Goal: Information Seeking & Learning: Learn about a topic

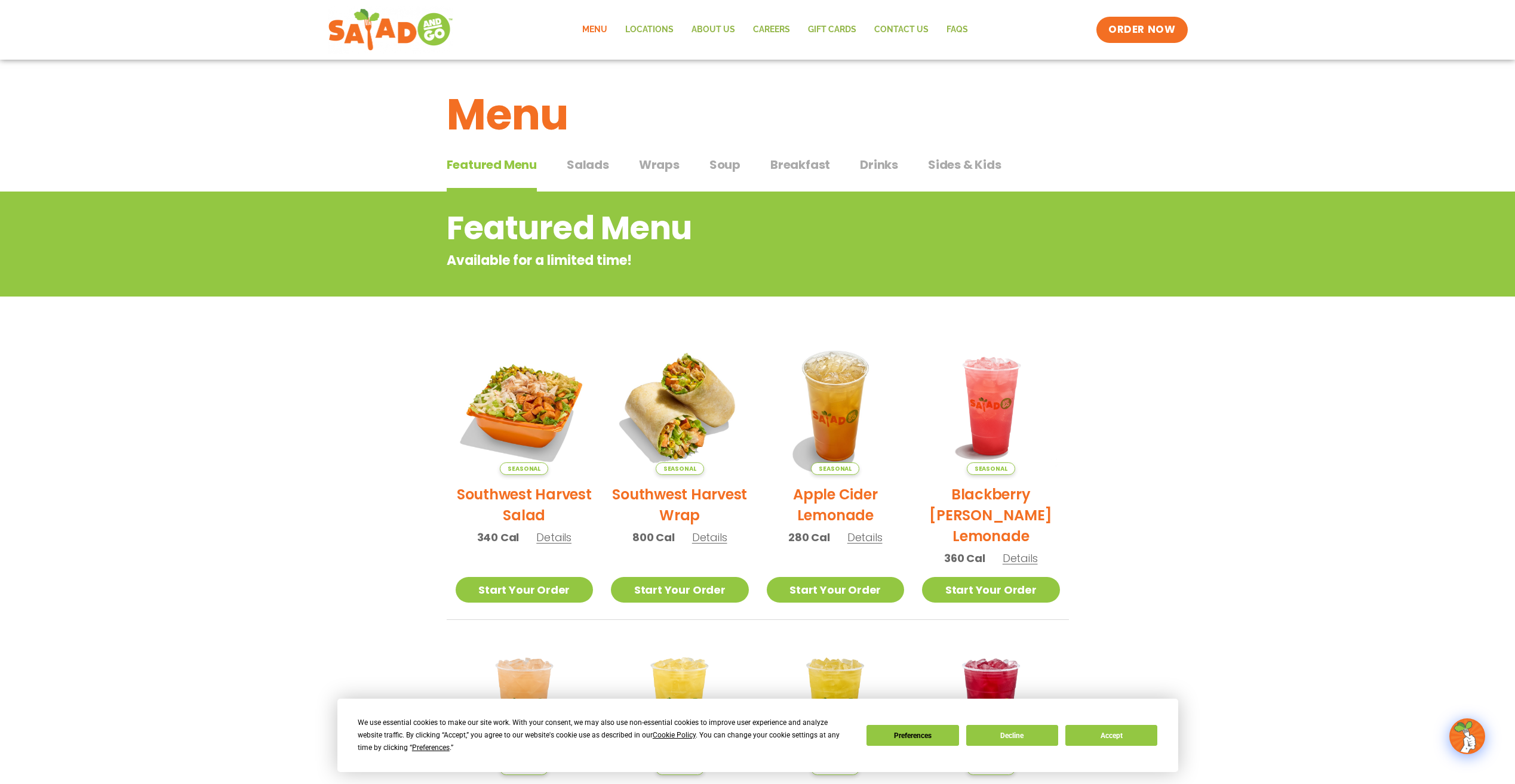
click at [574, 169] on span "Salads" at bounding box center [588, 164] width 43 height 18
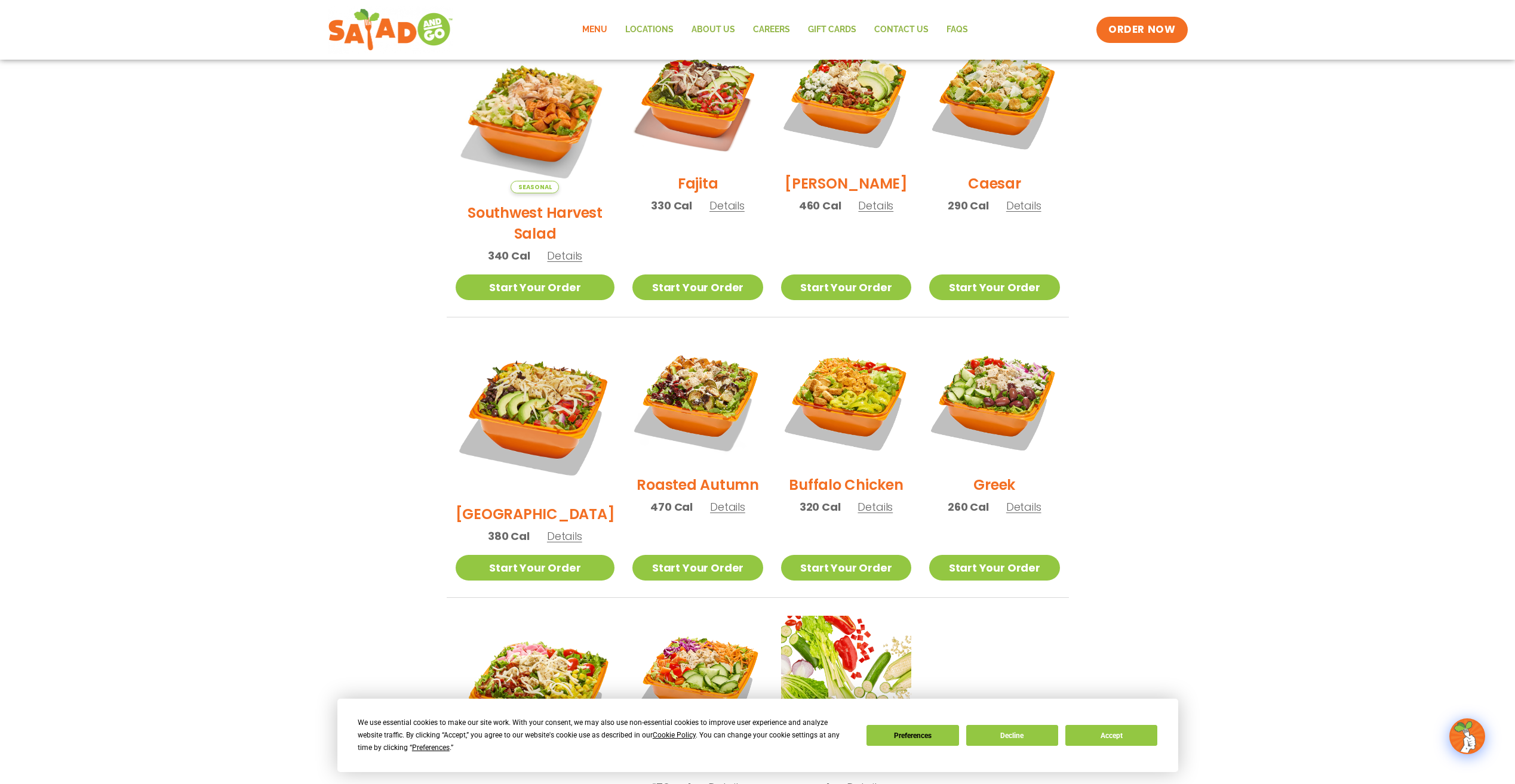
scroll to position [298, 0]
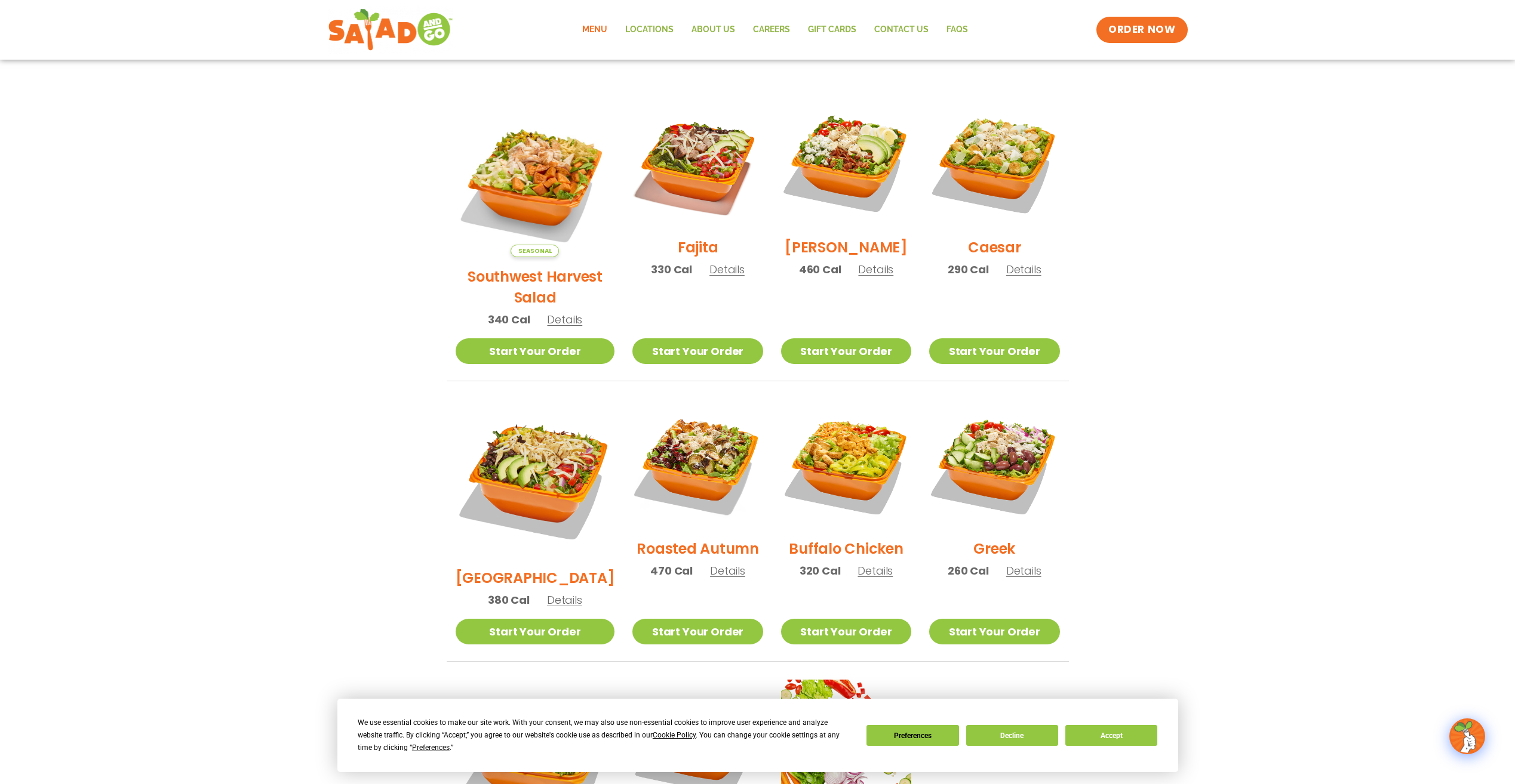
click at [870, 276] on span "Details" at bounding box center [875, 269] width 35 height 15
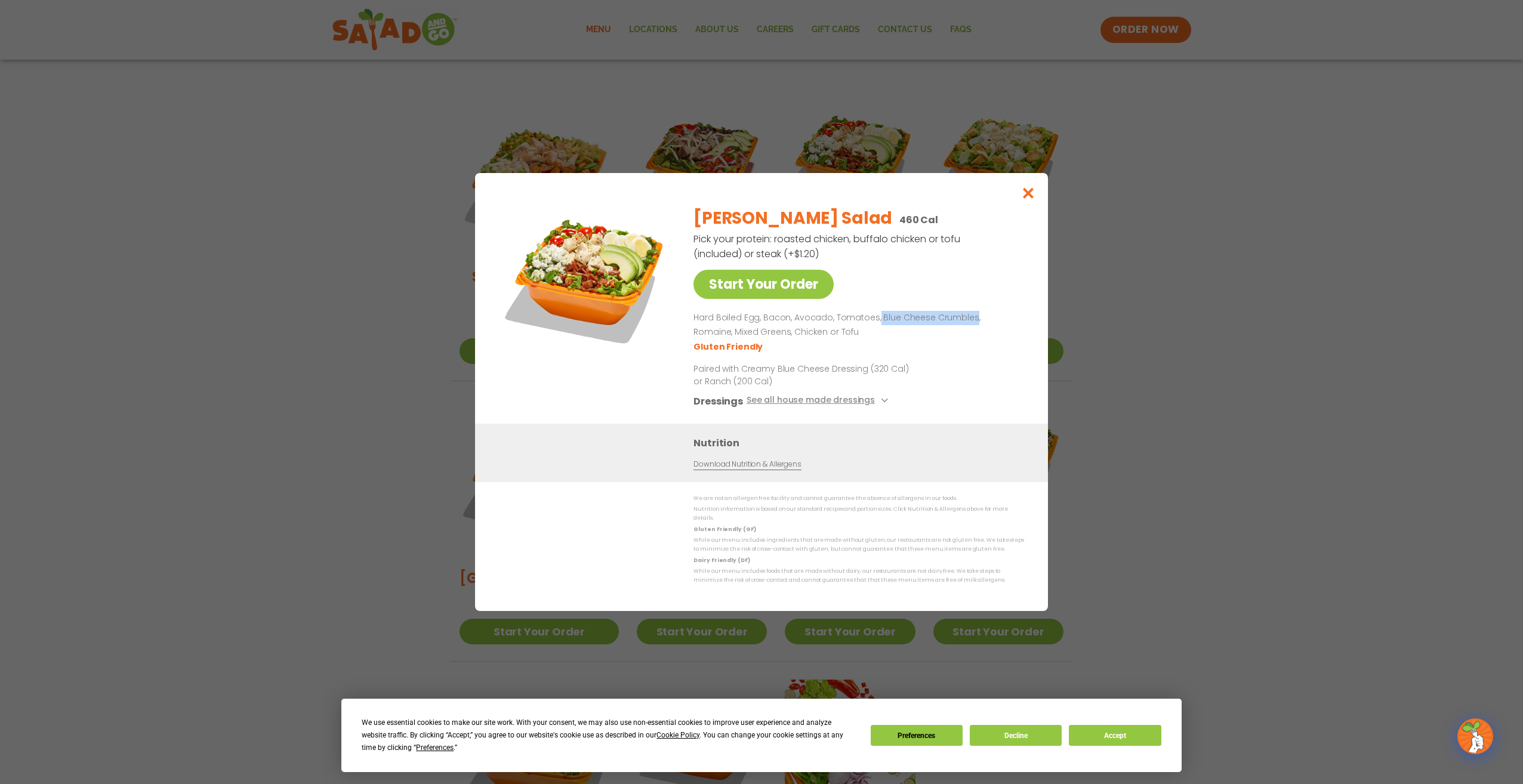
drag, startPoint x: 873, startPoint y: 324, endPoint x: 967, endPoint y: 325, distance: 94.0
click at [967, 325] on p "Hard Boiled Egg, Bacon, Avocado, Tomatoes, Blue Cheese Crumbles, Romaine, Mixed…" at bounding box center [857, 325] width 326 height 29
drag, startPoint x: 967, startPoint y: 325, endPoint x: 922, endPoint y: 332, distance: 45.5
click at [942, 335] on p "Hard Boiled Egg, Bacon, Avocado, Tomatoes, Blue Cheese Crumbles, Romaine, Mixed…" at bounding box center [857, 325] width 326 height 29
click at [1028, 195] on icon "Close modal" at bounding box center [1029, 193] width 15 height 13
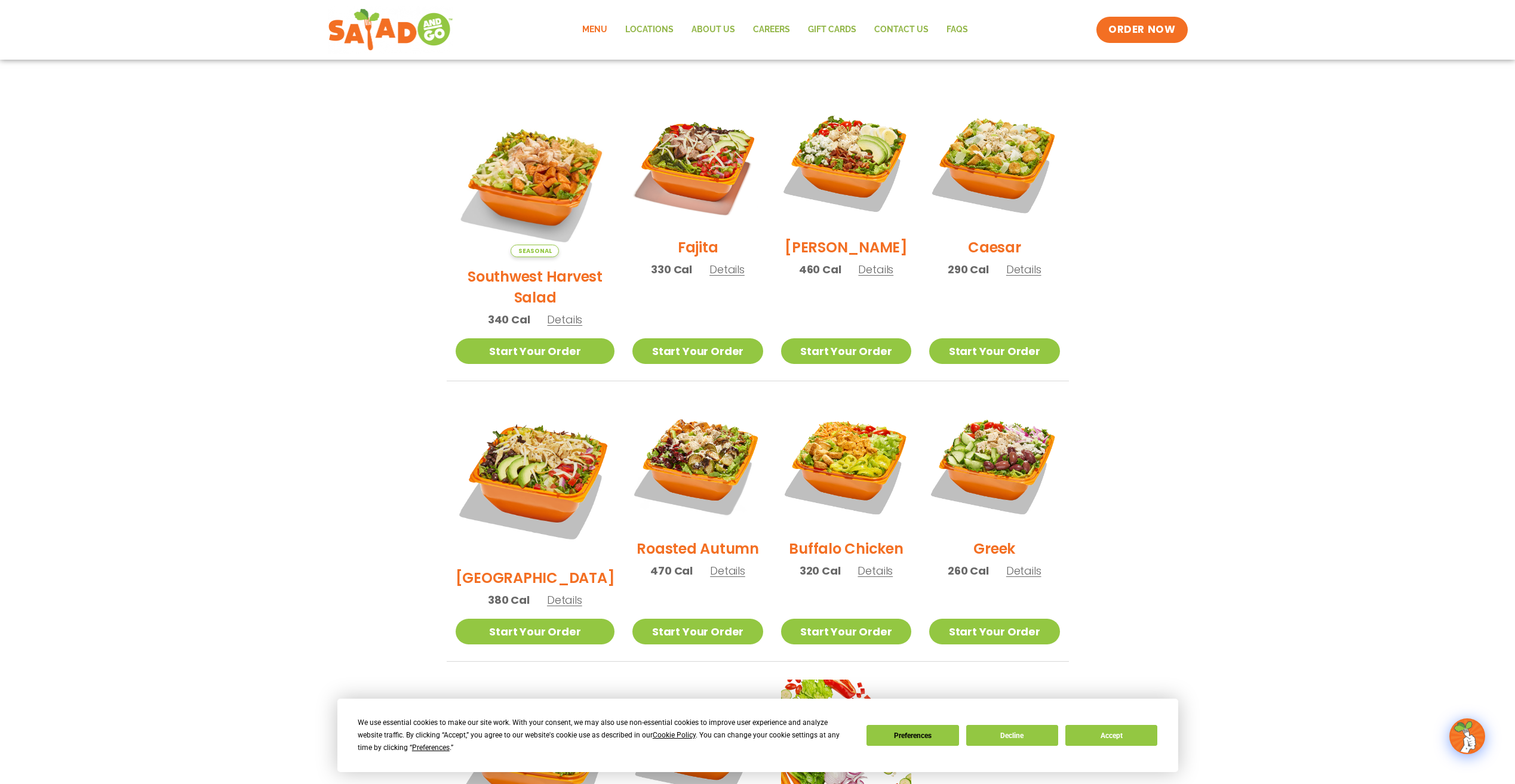
click at [861, 563] on span "Details" at bounding box center [875, 571] width 35 height 15
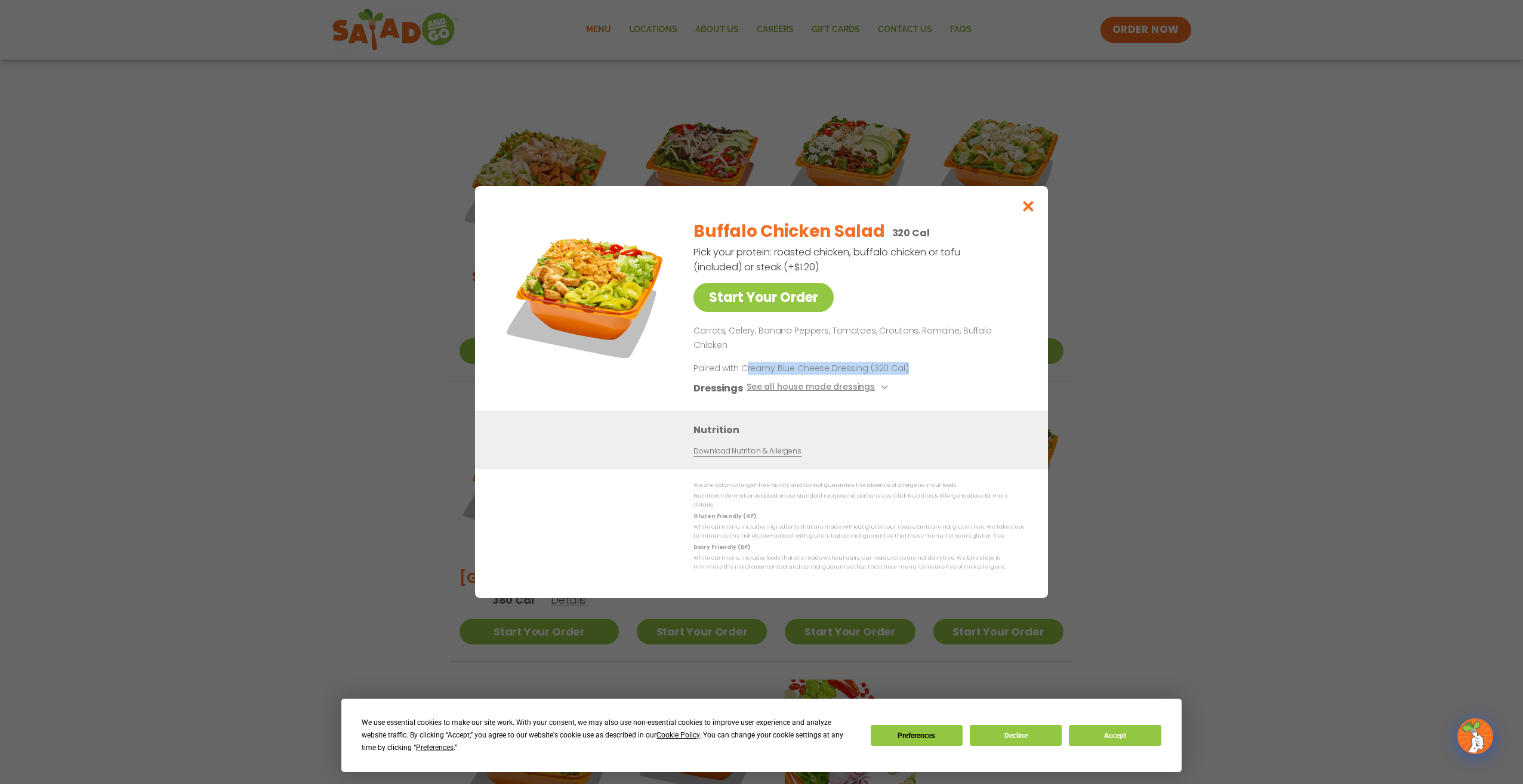
drag, startPoint x: 747, startPoint y: 363, endPoint x: 910, endPoint y: 371, distance: 163.2
click at [910, 371] on p "Paired with Creamy Blue Cheese Dressing (320 Cal)" at bounding box center [804, 368] width 221 height 13
drag, startPoint x: 910, startPoint y: 371, endPoint x: 931, endPoint y: 372, distance: 21.0
click at [931, 372] on div "Buffalo Chicken Salad 320 Cal Pick your protein: roasted chicken, buffalo chick…" at bounding box center [857, 310] width 326 height 201
click at [1029, 213] on icon "Close modal" at bounding box center [1029, 206] width 15 height 13
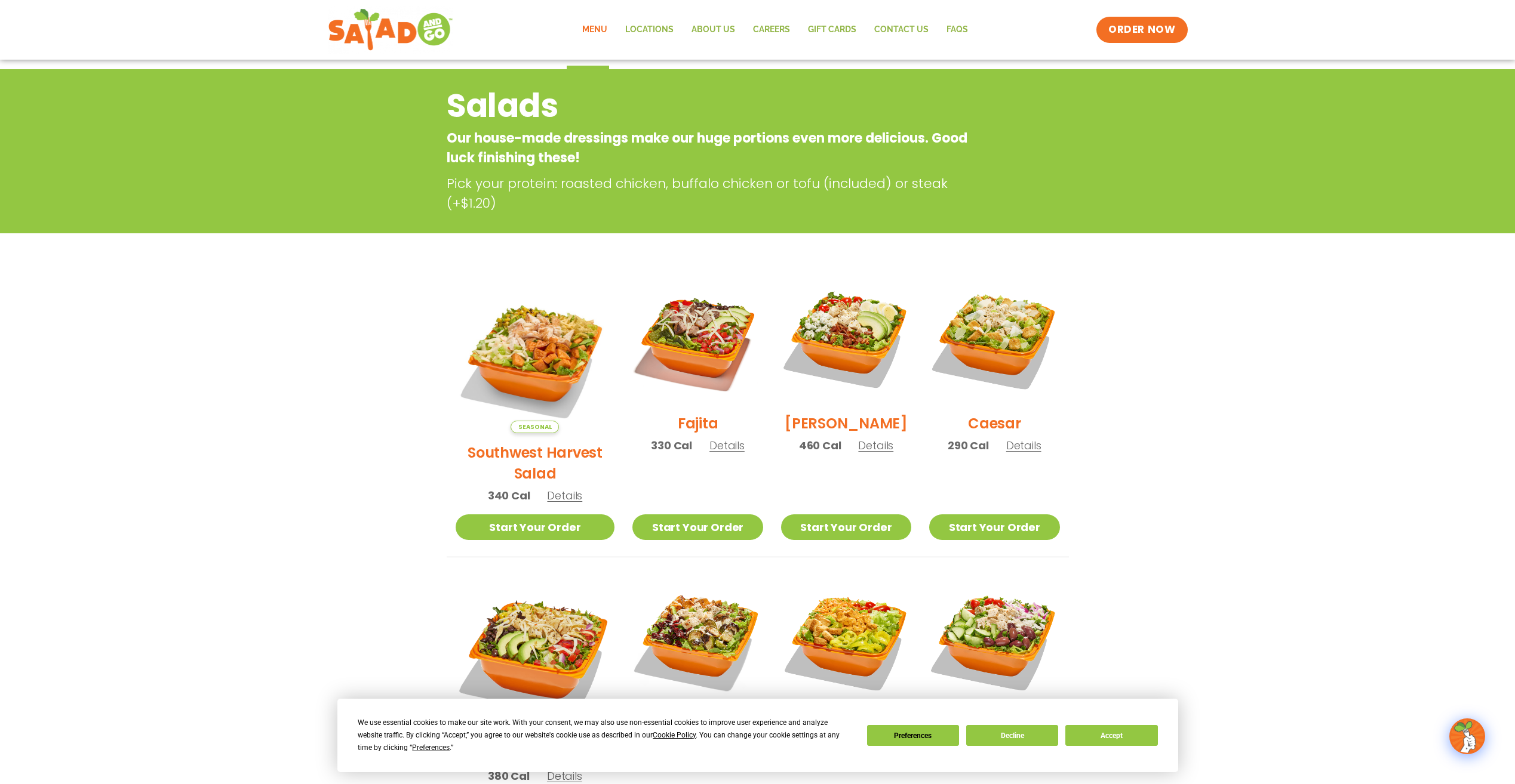
scroll to position [0, 0]
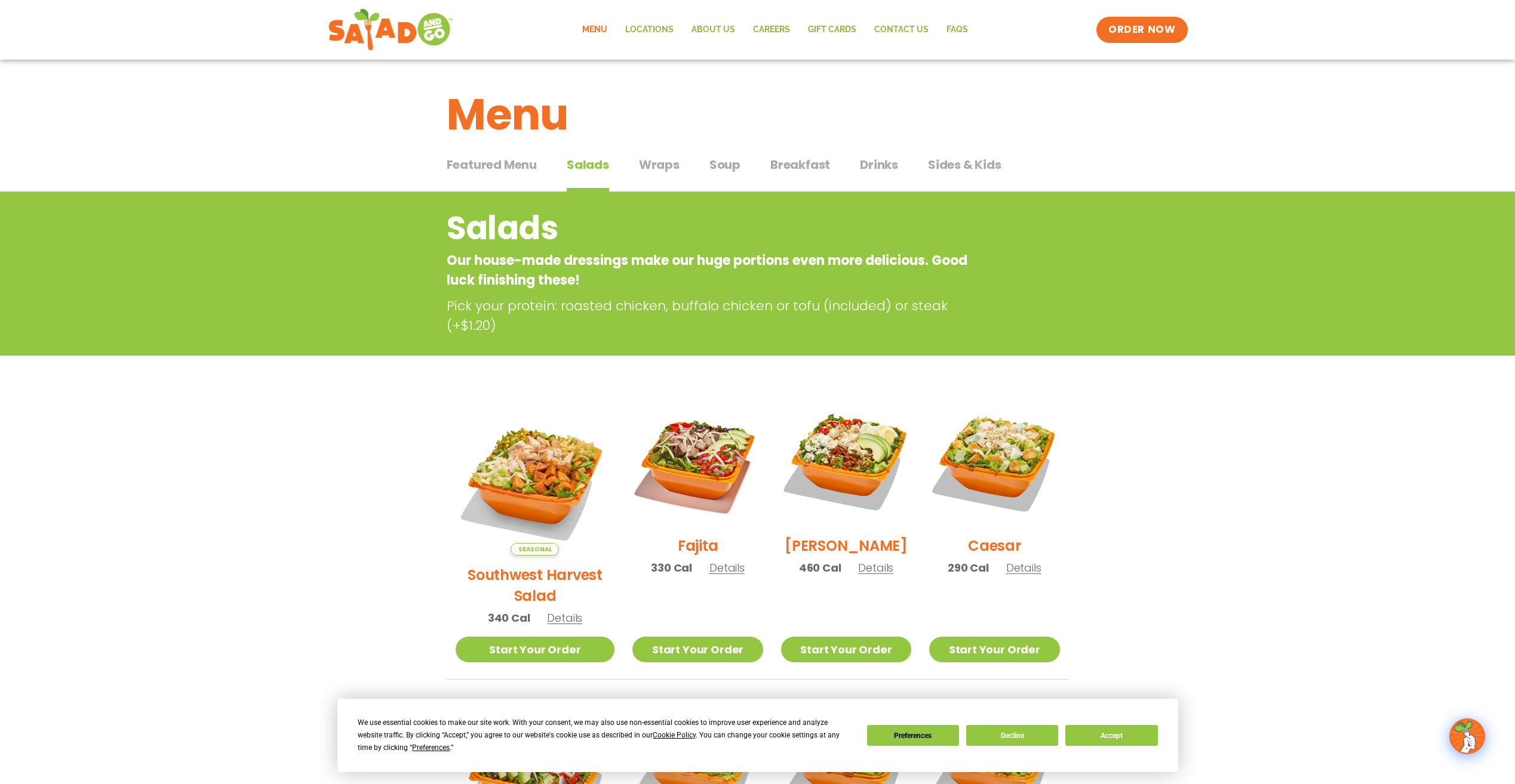
click at [669, 168] on span "Wraps" at bounding box center [659, 164] width 41 height 18
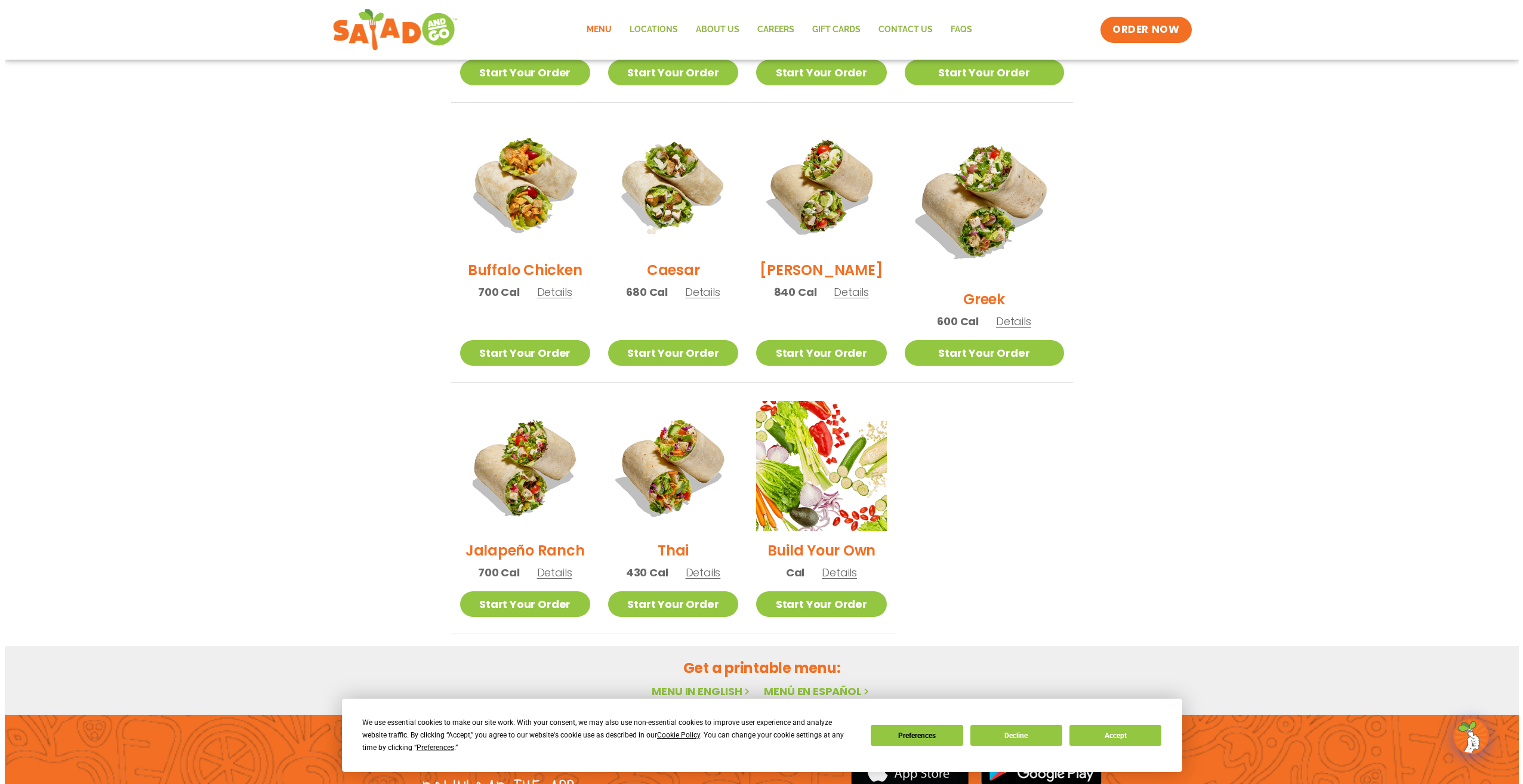
scroll to position [537, 0]
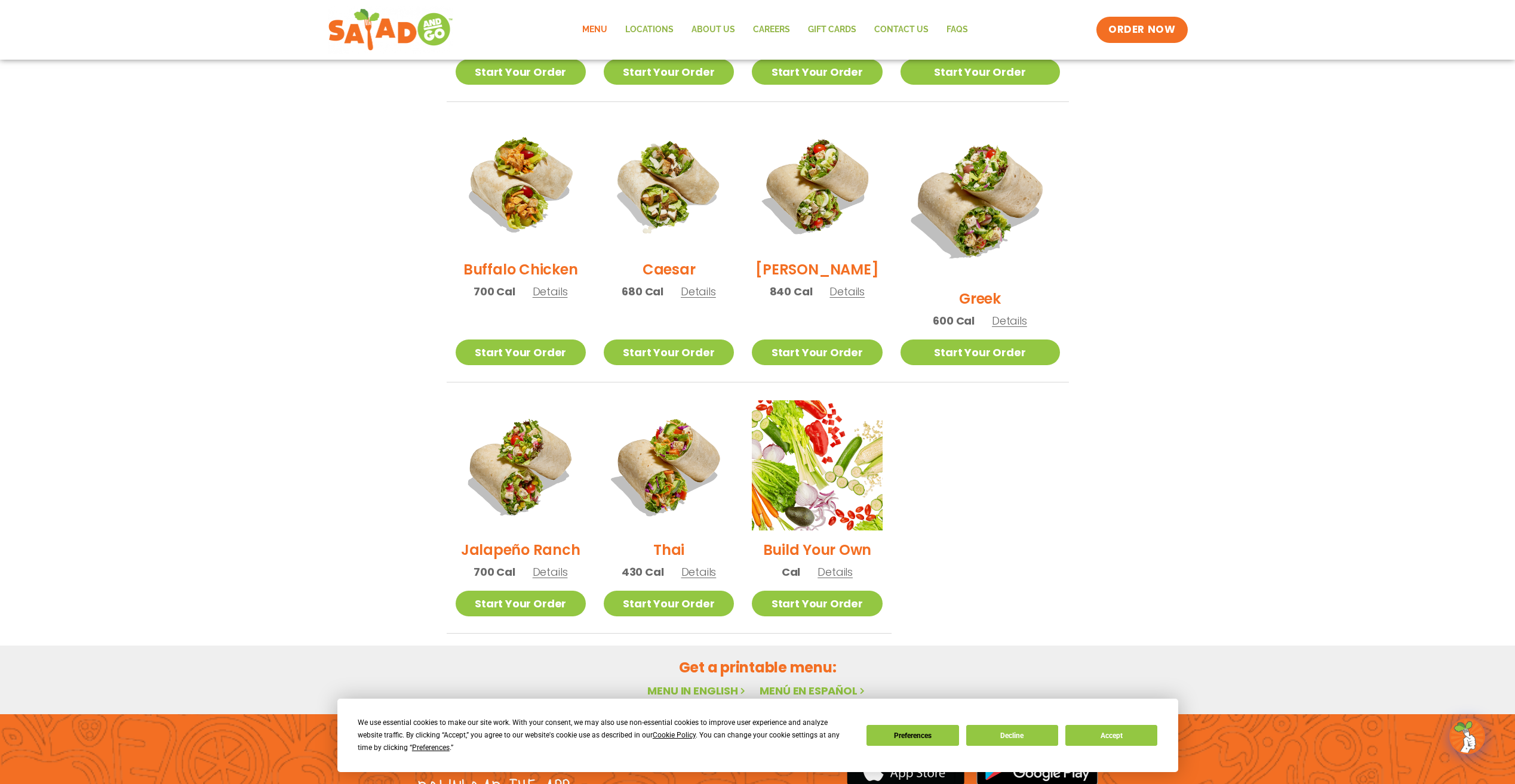
click at [333, 275] on section "Wraps Any salad can be a wrap, it’s menu magic. Pick your protein: roasted chic…" at bounding box center [757, 144] width 1515 height 979
click at [556, 299] on span "Details" at bounding box center [550, 292] width 35 height 15
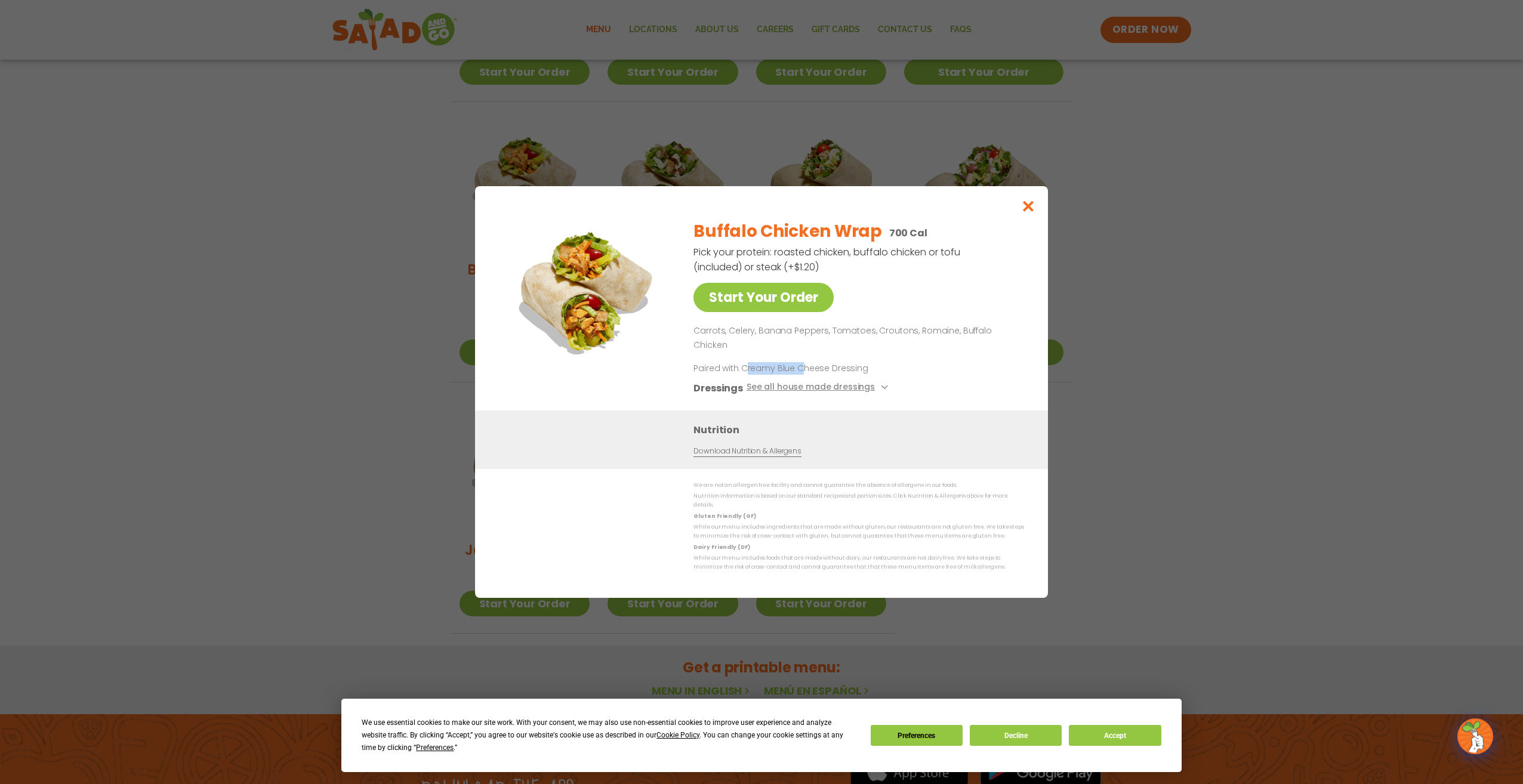
drag, startPoint x: 746, startPoint y: 369, endPoint x: 861, endPoint y: 369, distance: 115.0
click at [861, 369] on p "Paired with Creamy Blue Cheese Dressing" at bounding box center [804, 368] width 221 height 13
drag, startPoint x: 861, startPoint y: 369, endPoint x: 947, endPoint y: 372, distance: 86.1
click at [947, 372] on div "Buffalo Chicken Wrap 700 Cal Pick your protein: roasted chicken, buffalo chicke…" at bounding box center [857, 310] width 326 height 201
click at [1026, 213] on icon "Close modal" at bounding box center [1029, 206] width 15 height 13
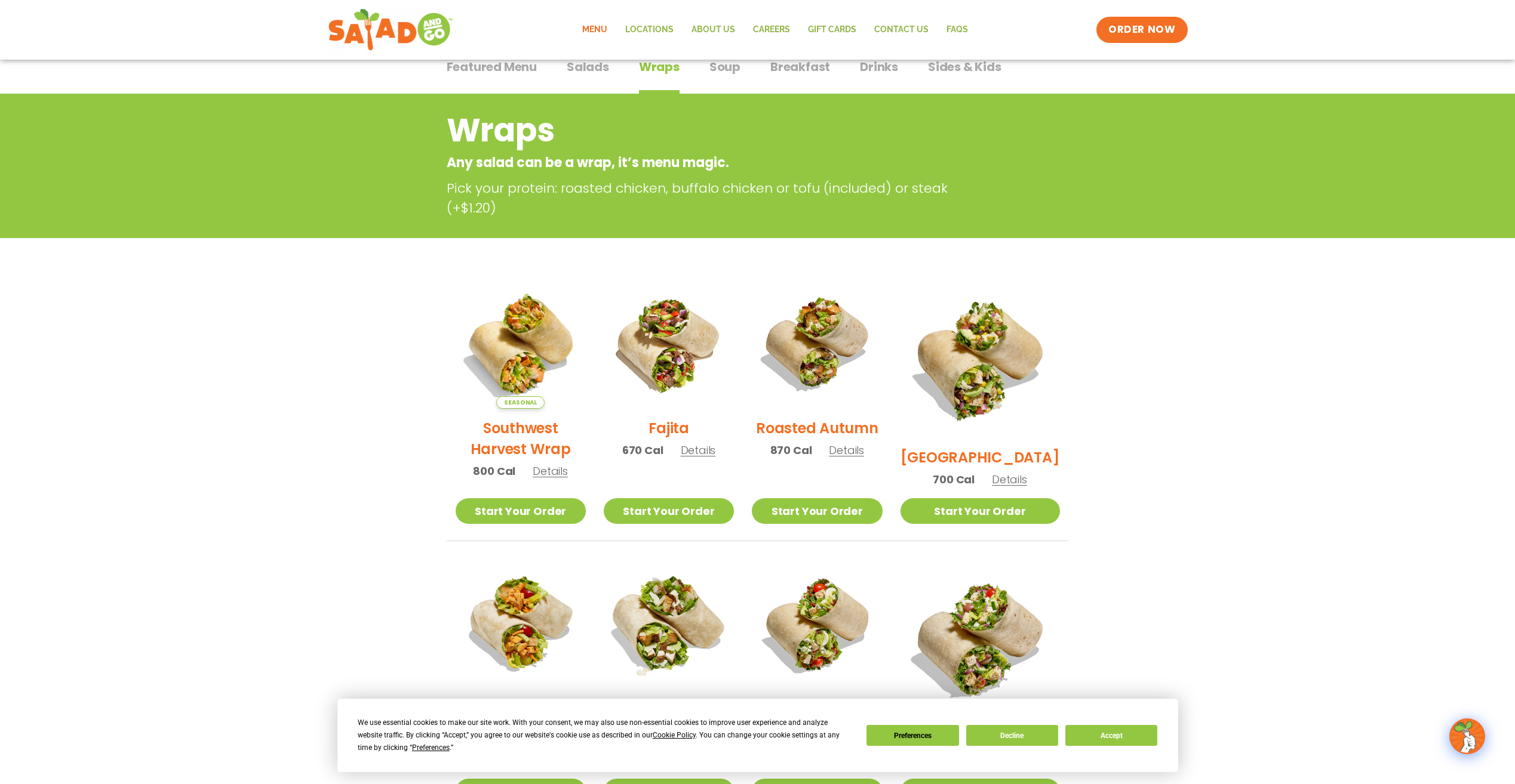
scroll to position [0, 0]
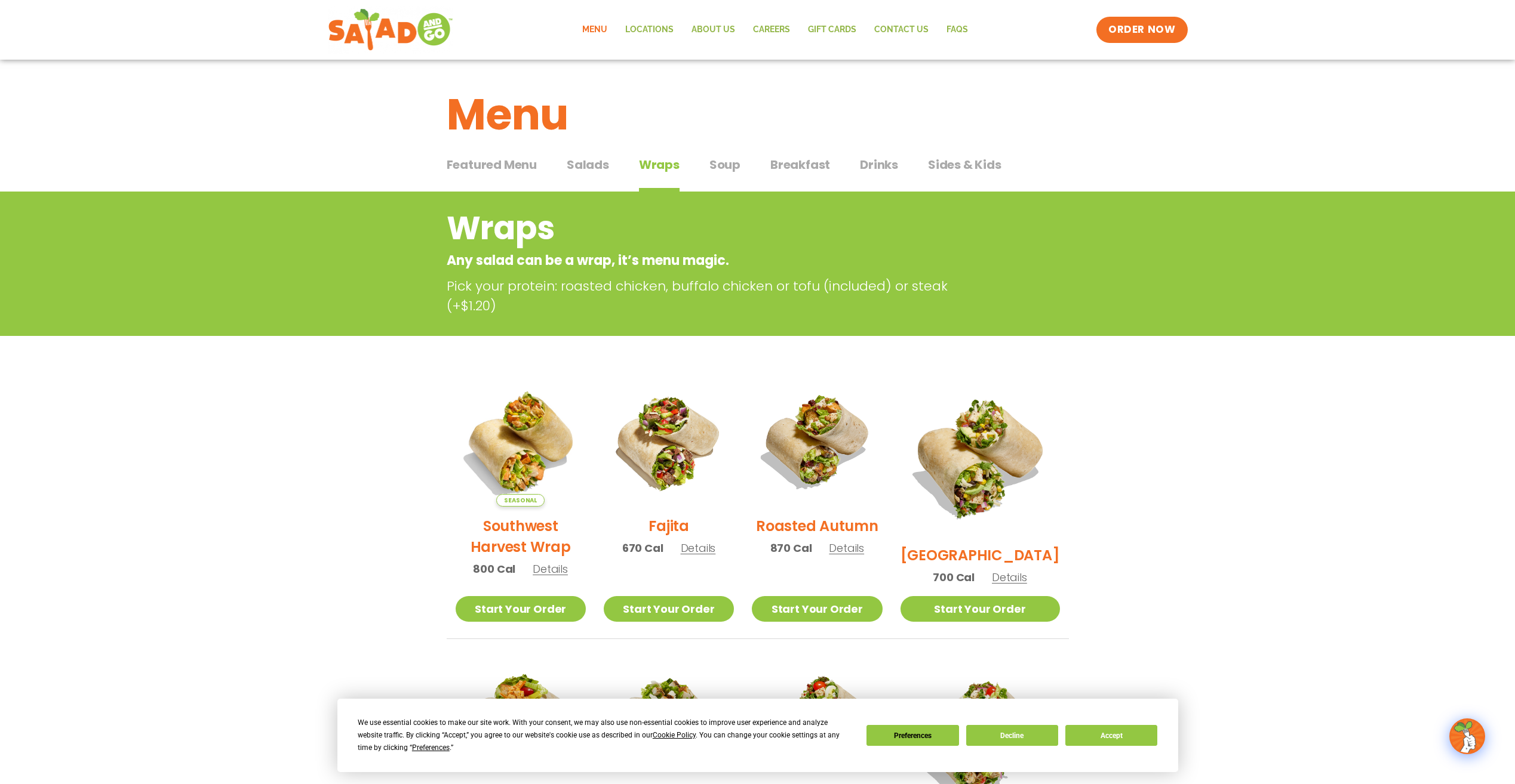
click at [598, 161] on span "Salads" at bounding box center [588, 164] width 43 height 18
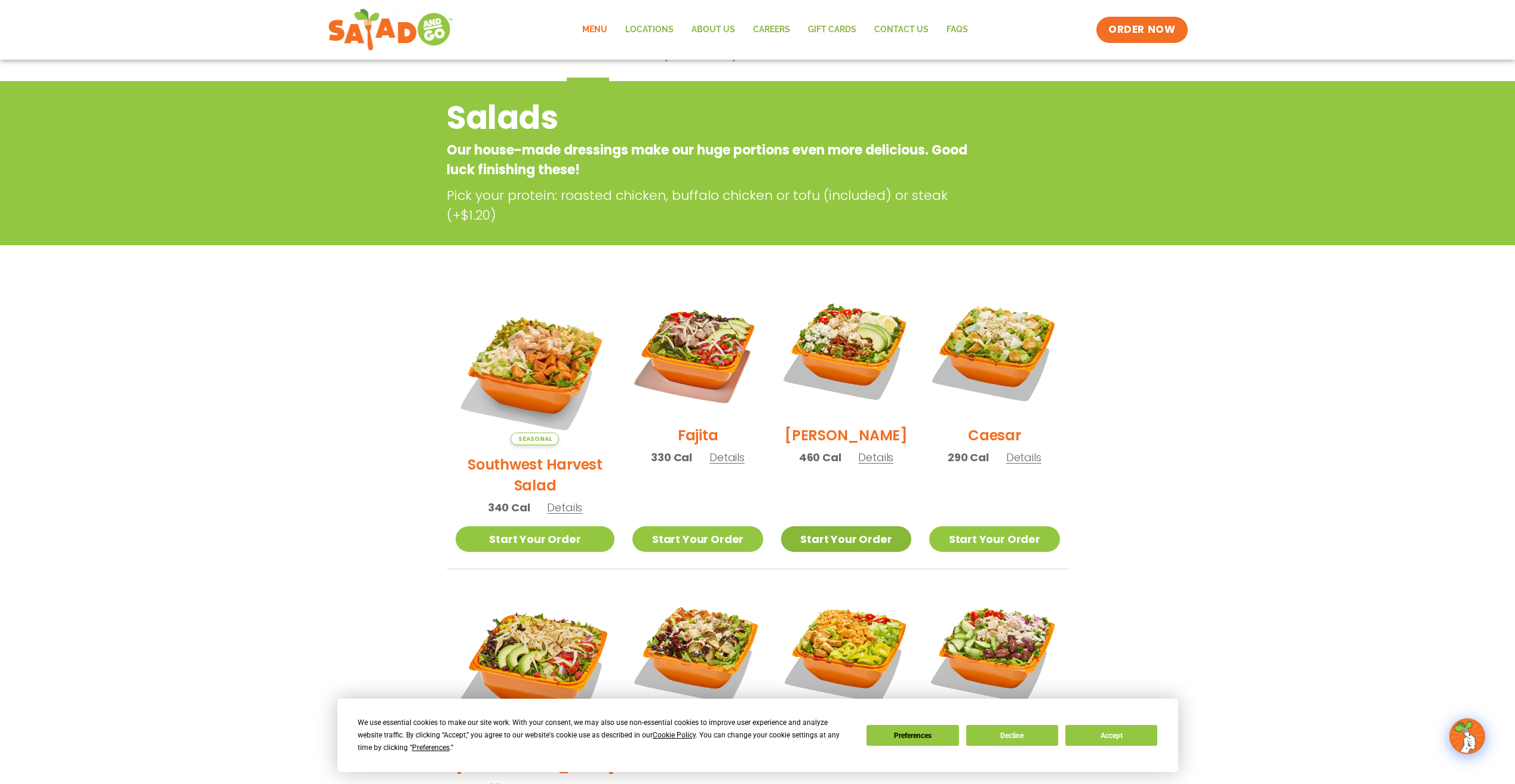
scroll to position [239, 0]
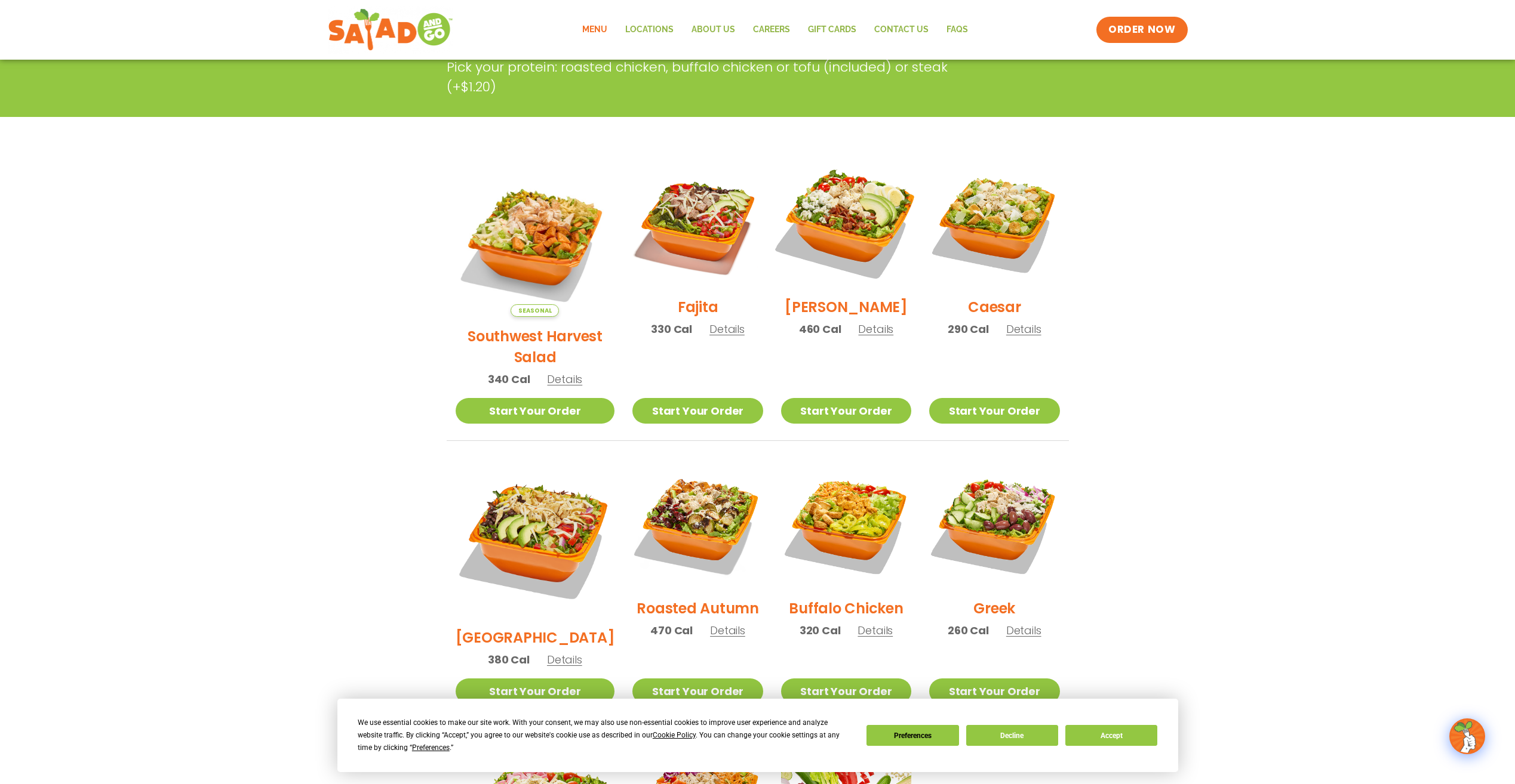
click at [859, 260] on img at bounding box center [846, 223] width 153 height 153
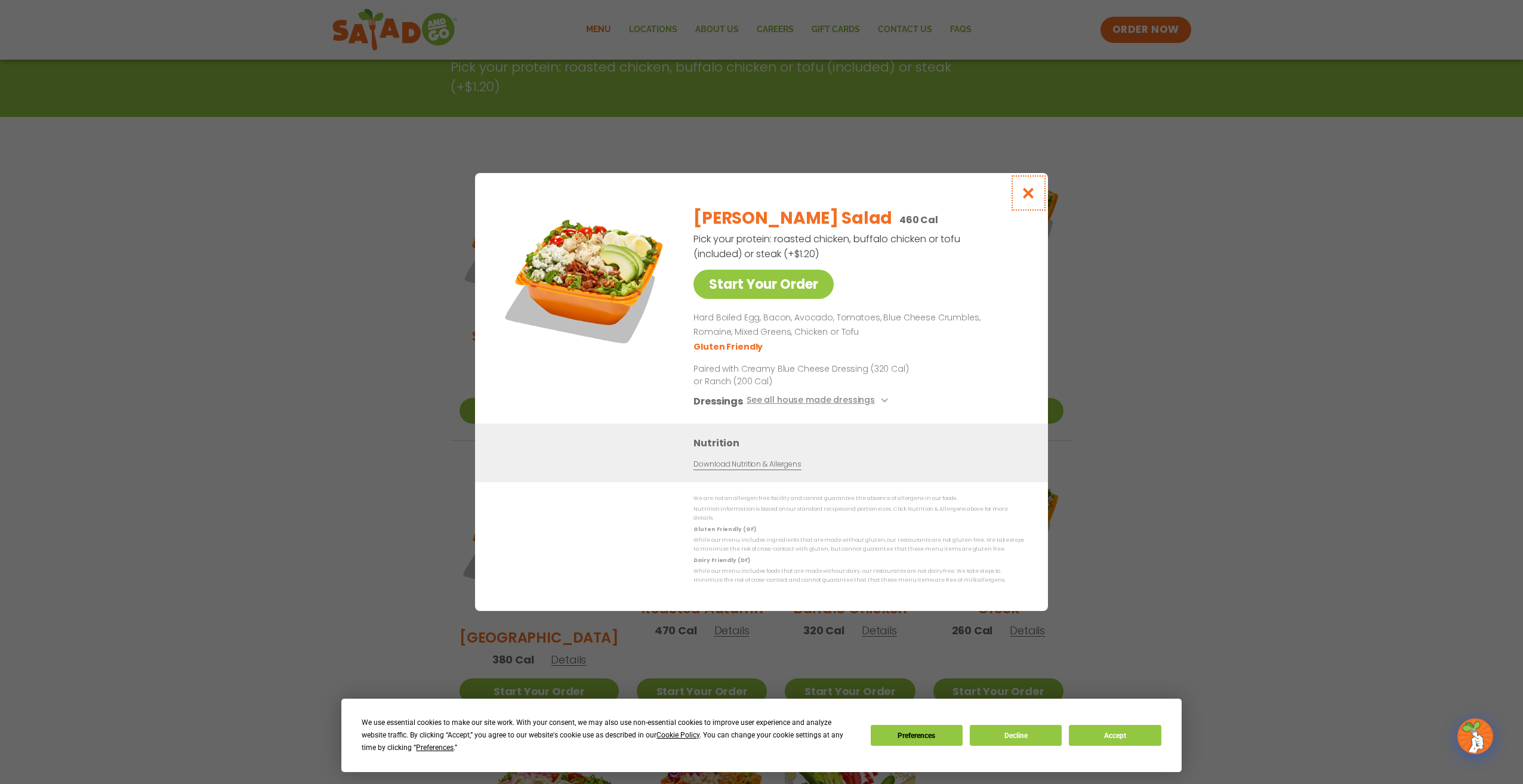
click at [1029, 195] on icon "Close modal" at bounding box center [1029, 193] width 15 height 13
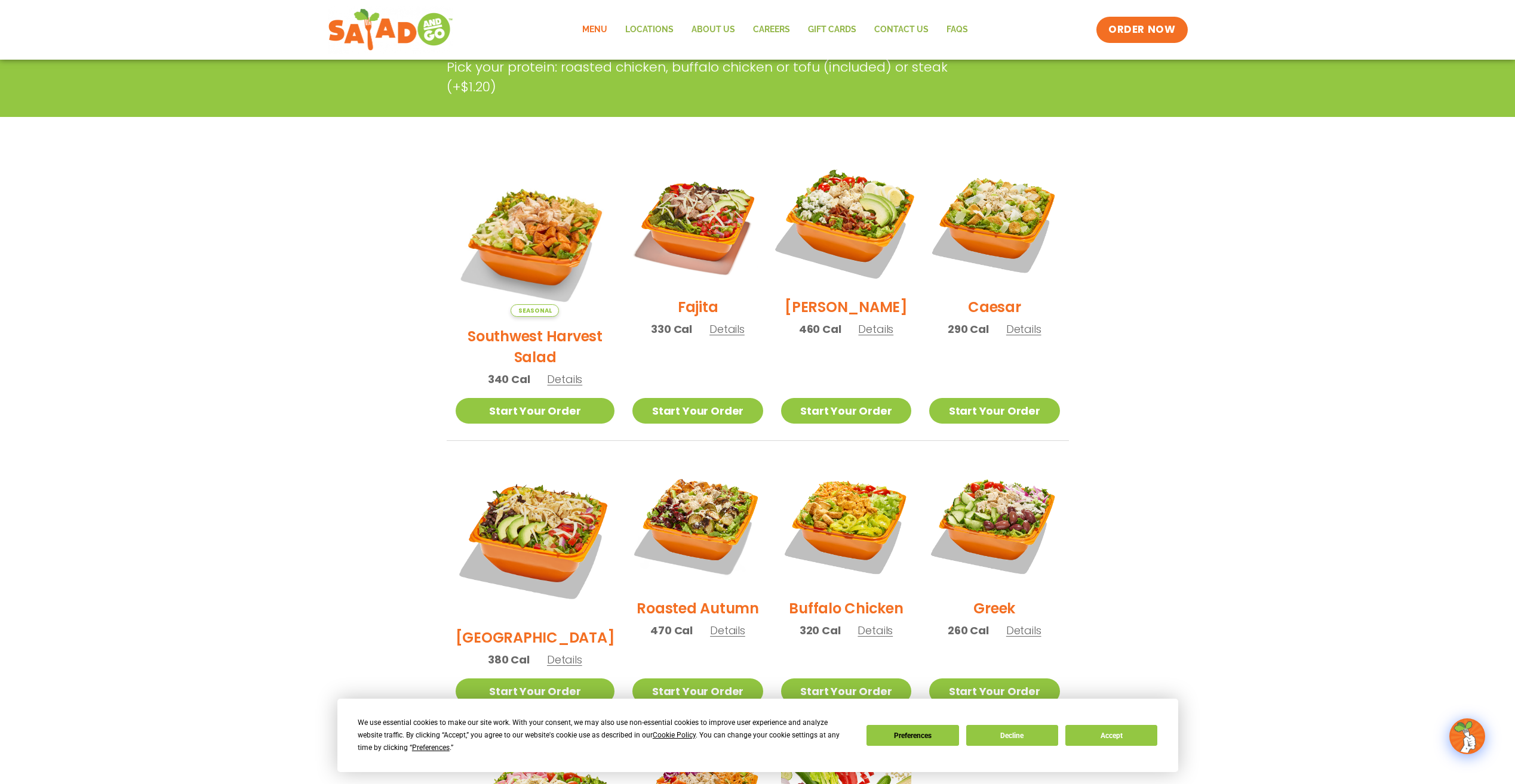
click at [838, 228] on img at bounding box center [846, 223] width 153 height 153
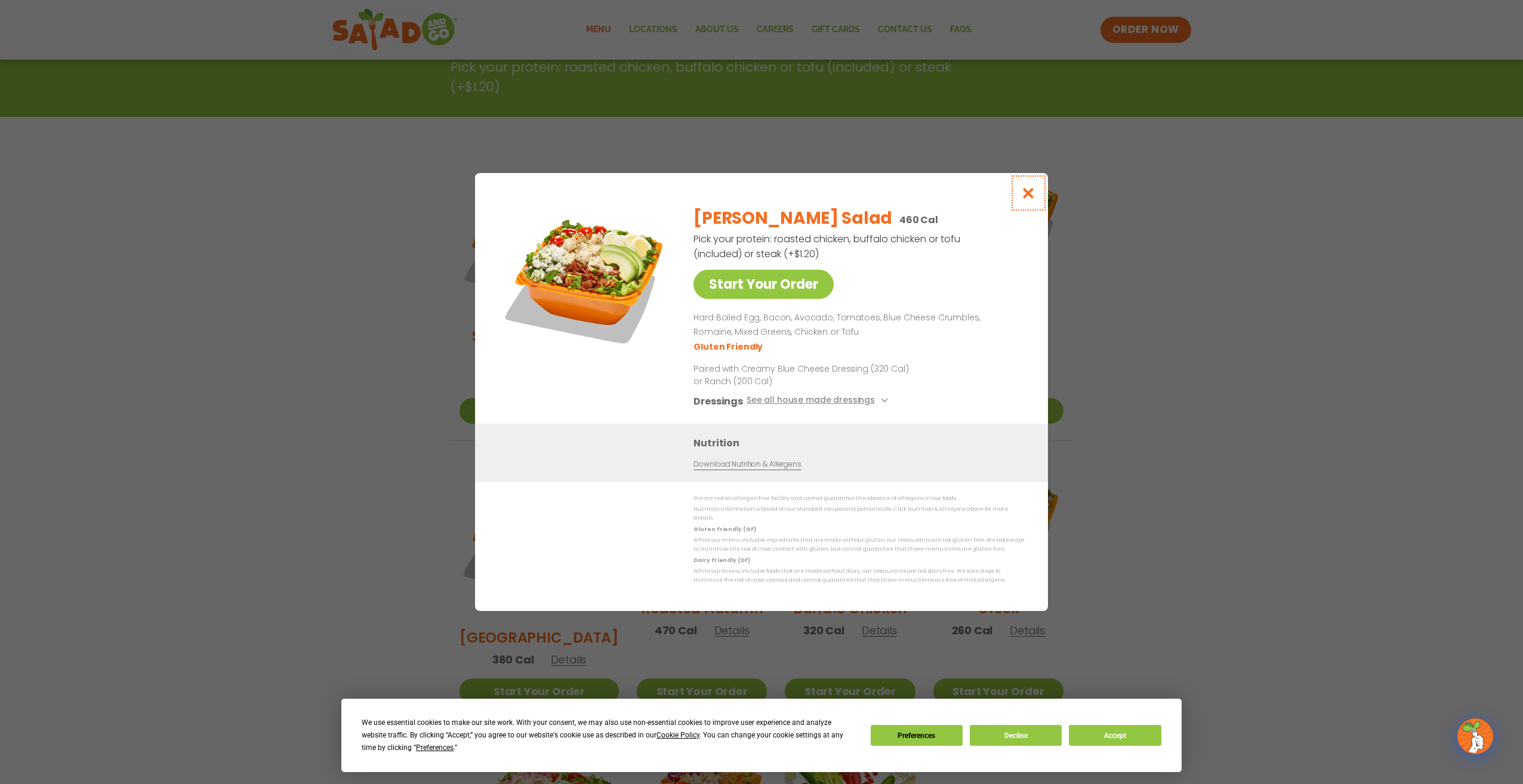
click at [1034, 198] on icon "Close modal" at bounding box center [1029, 193] width 15 height 13
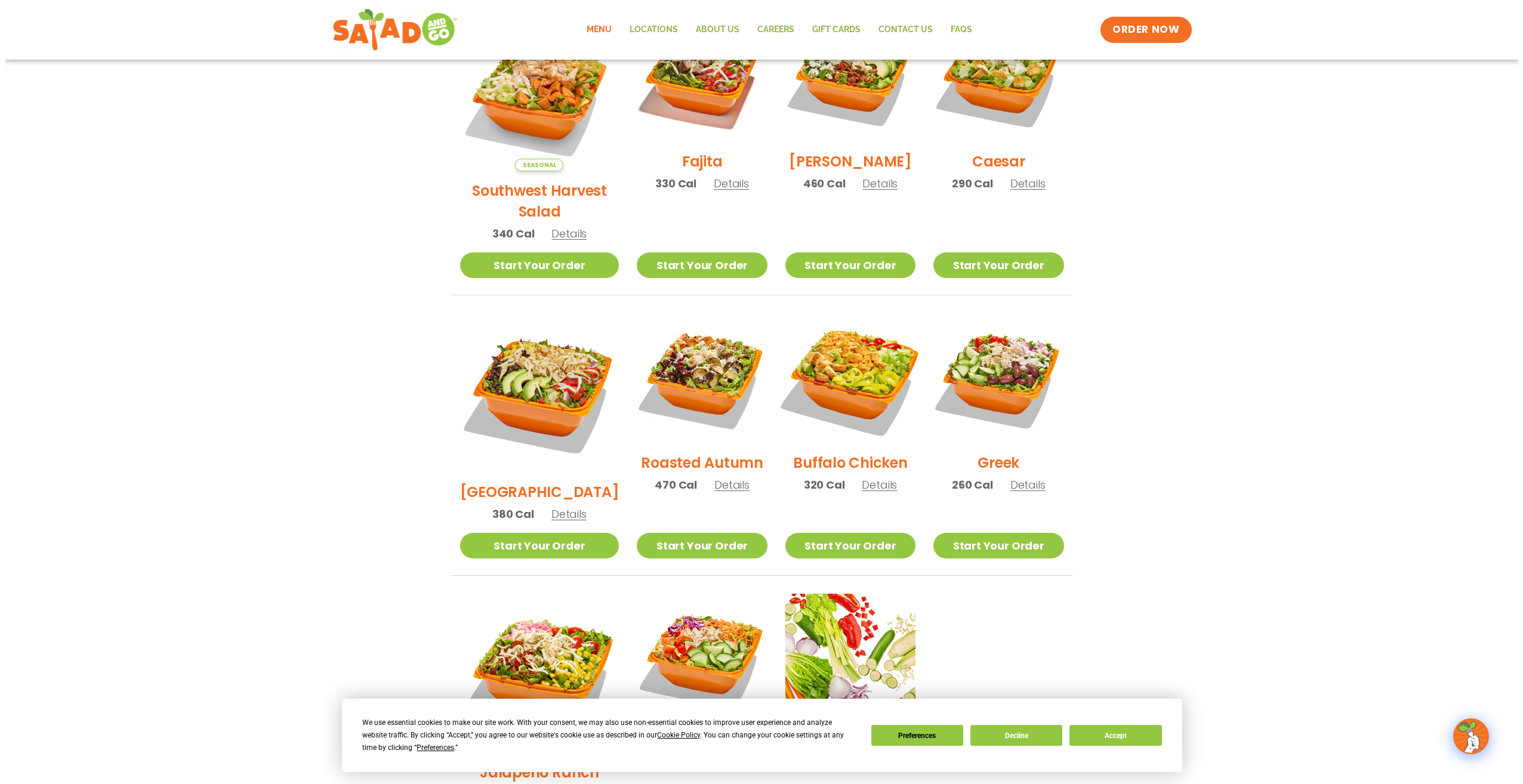
scroll to position [478, 0]
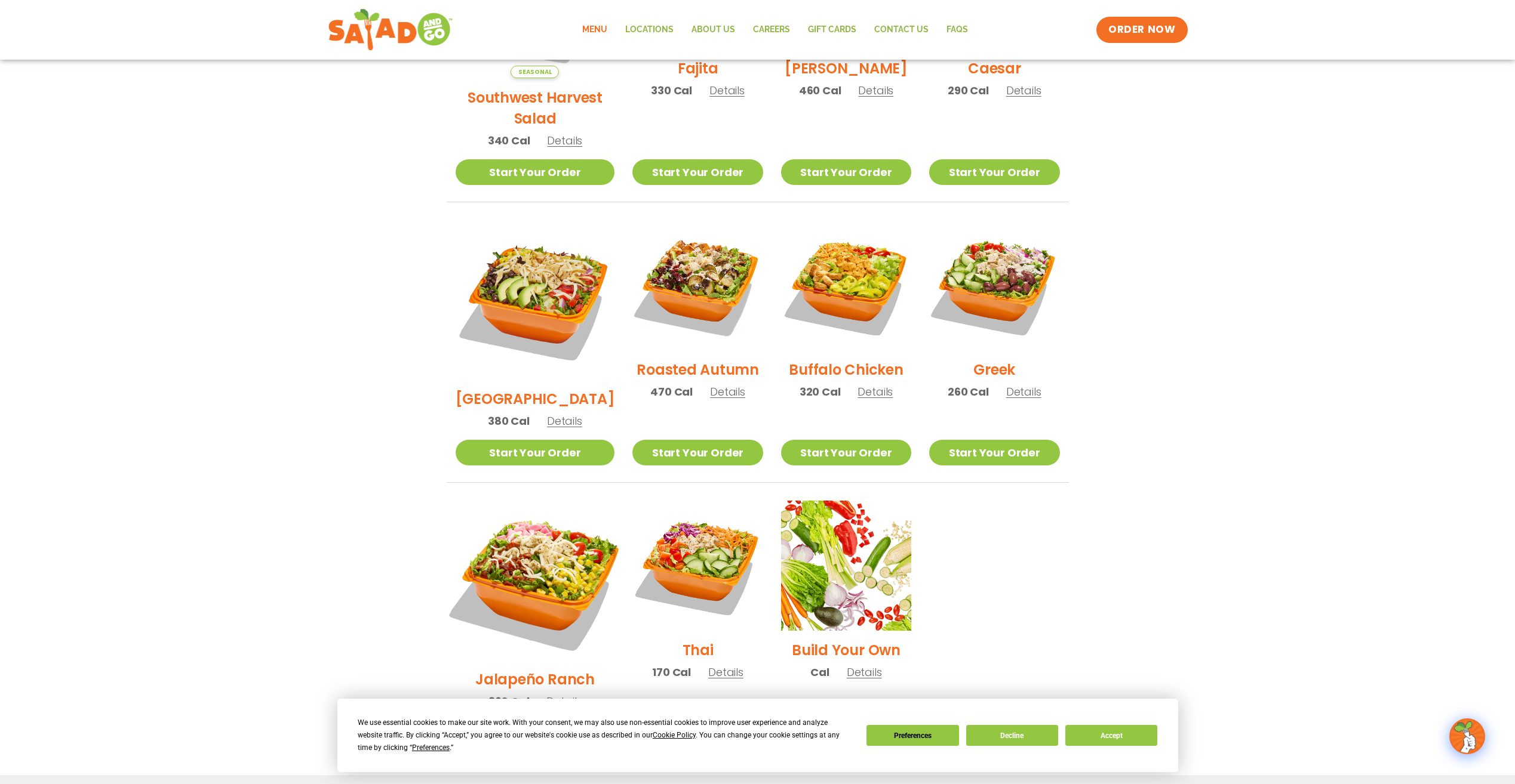
click at [529, 531] on img at bounding box center [534, 580] width 187 height 187
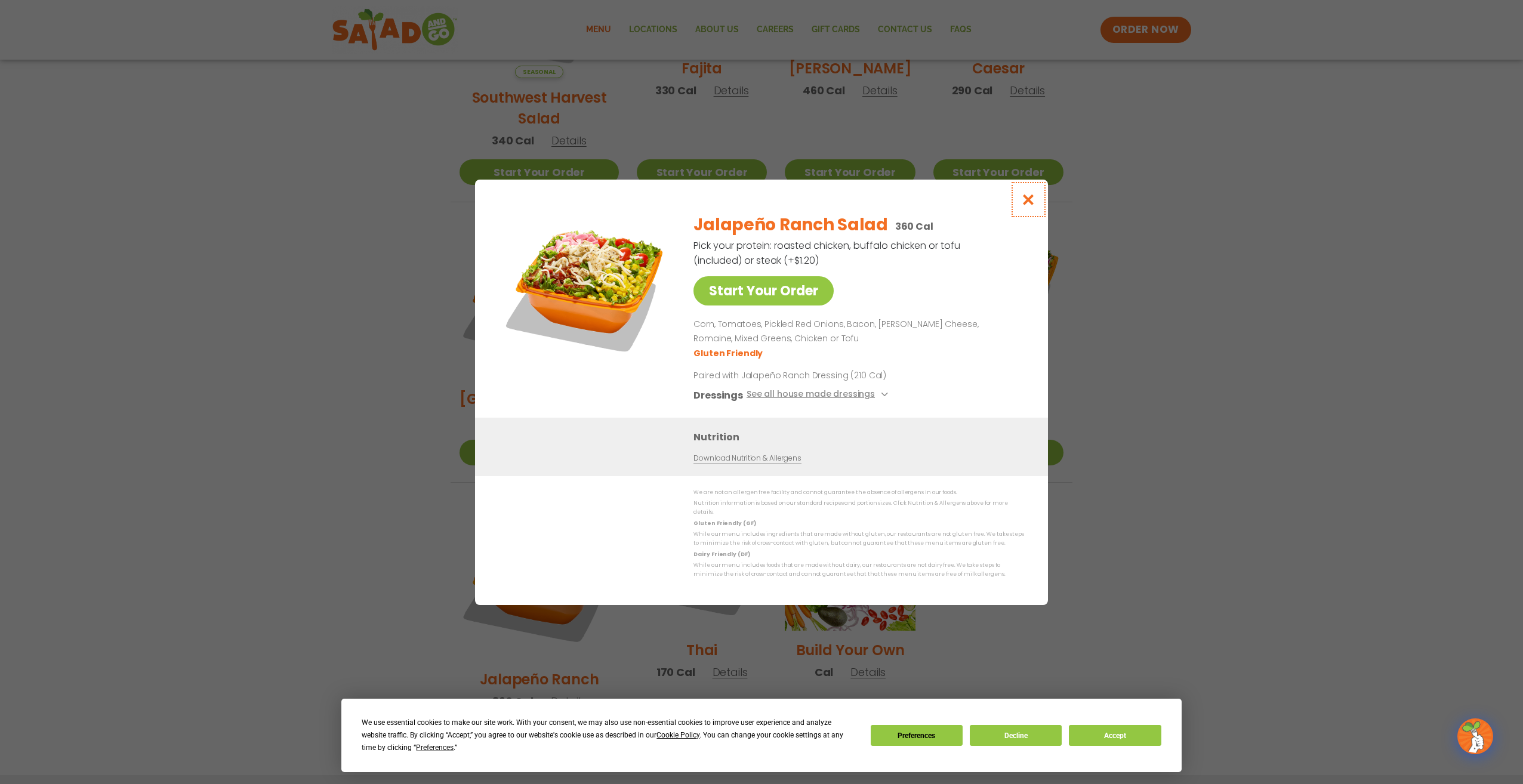
click at [1028, 198] on icon "Close modal" at bounding box center [1029, 199] width 15 height 13
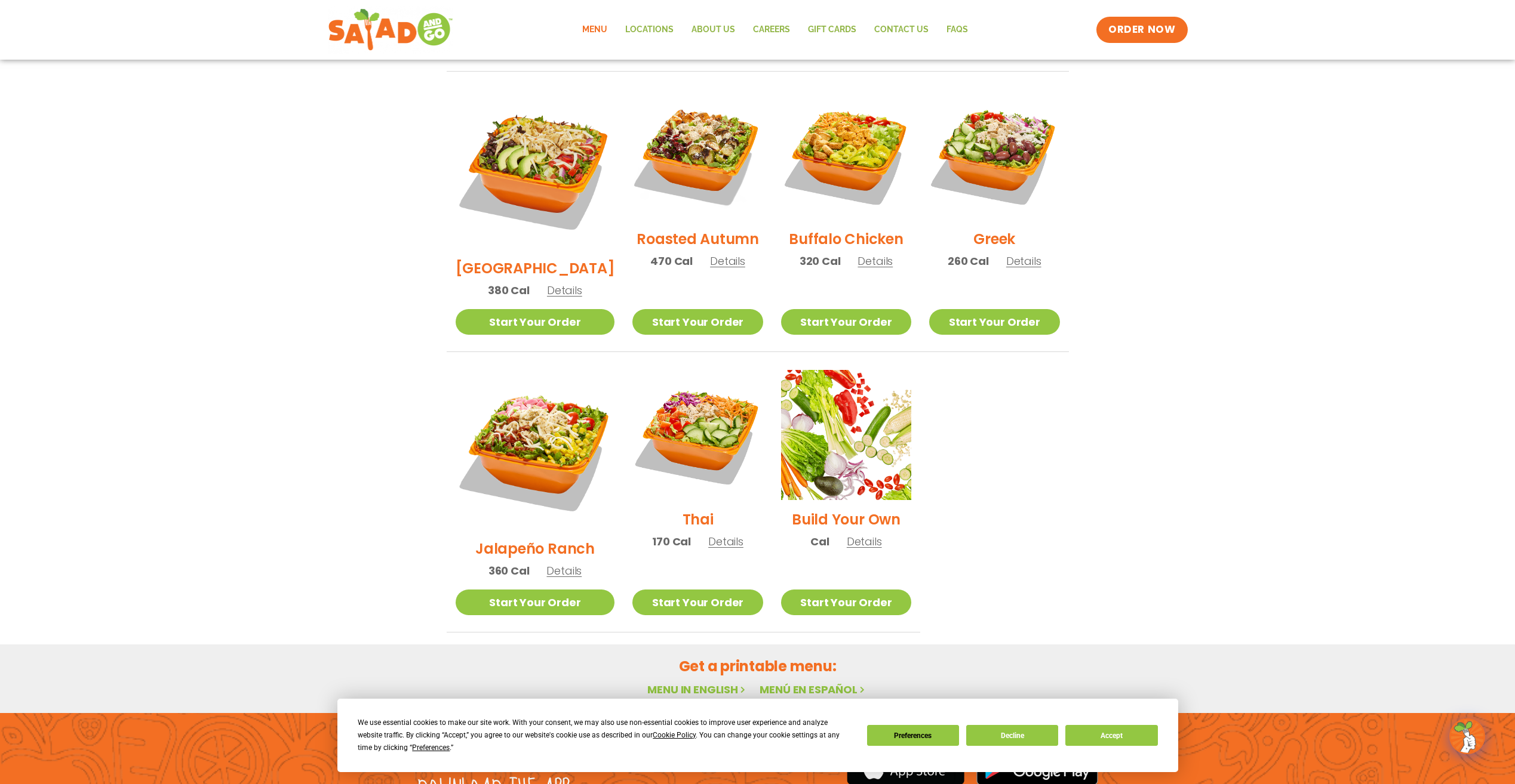
scroll to position [631, 0]
